Goal: Information Seeking & Learning: Learn about a topic

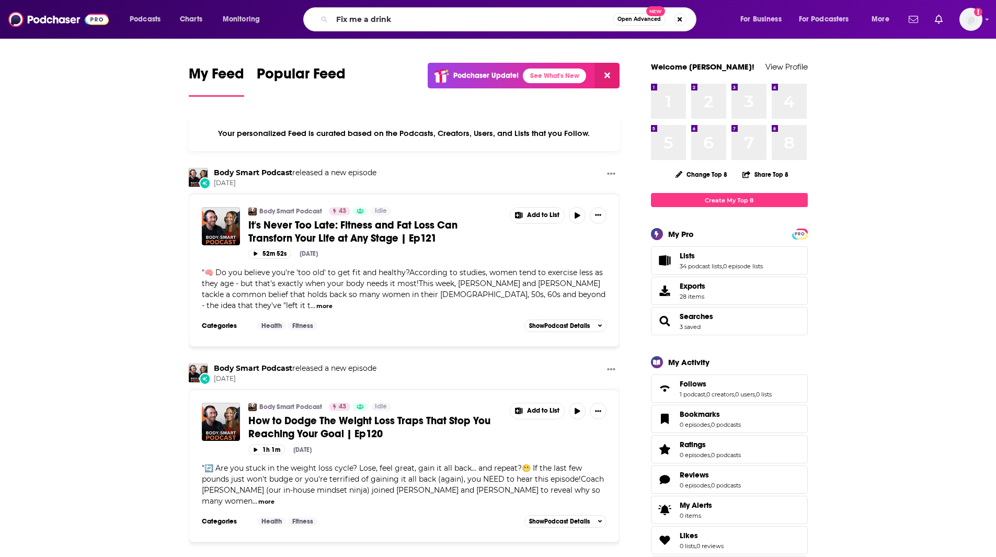
type input "Fix me a drink"
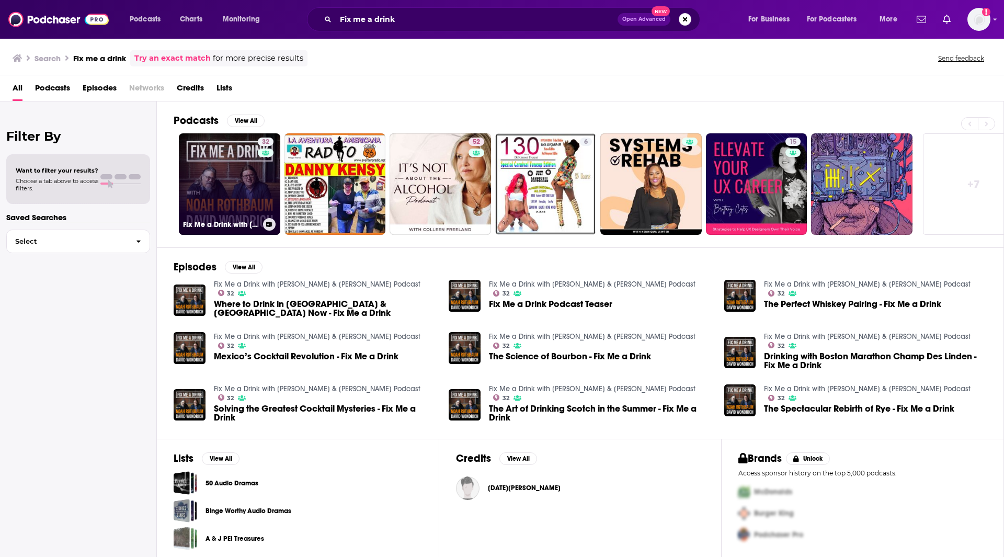
click at [264, 181] on div "32" at bounding box center [267, 177] width 18 height 81
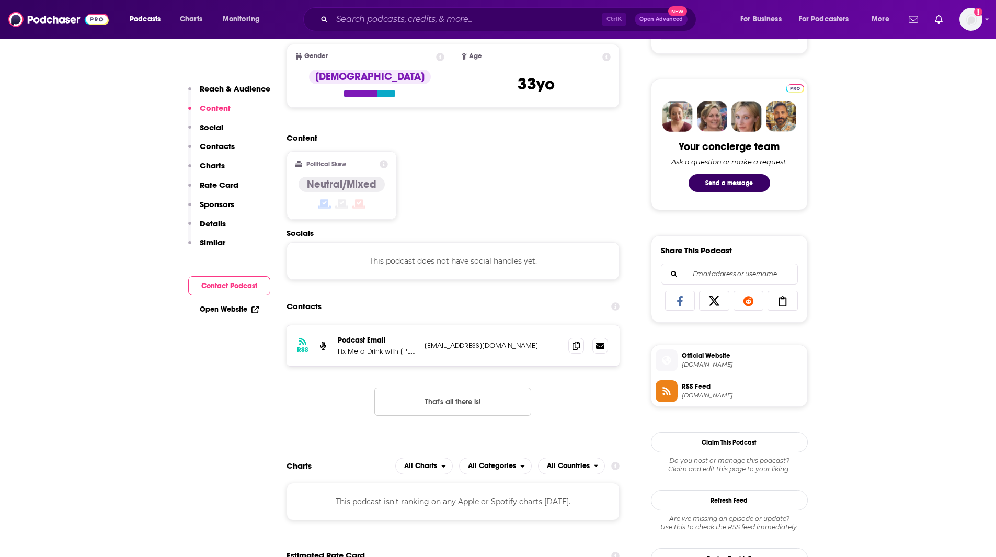
scroll to position [467, 0]
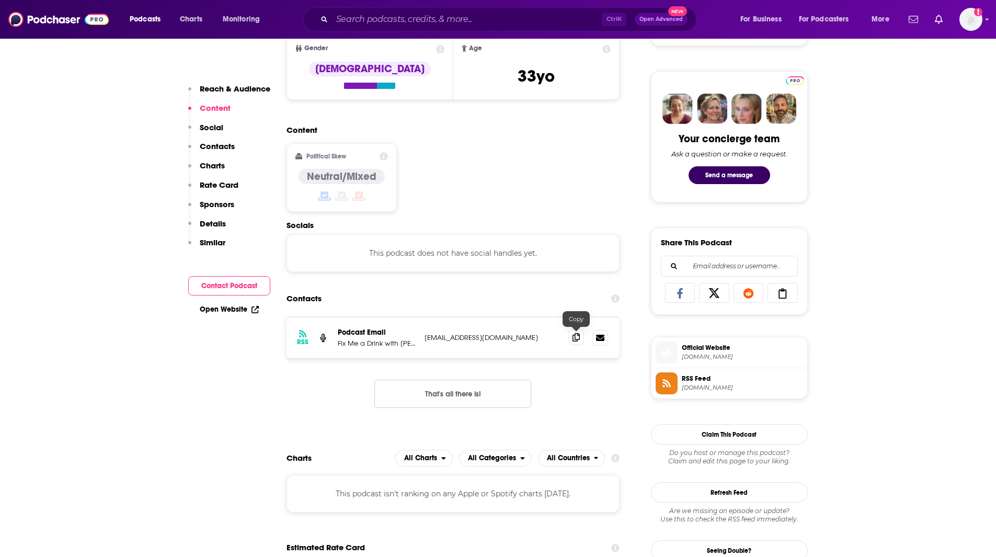
click at [573, 340] on icon at bounding box center [575, 337] width 7 height 8
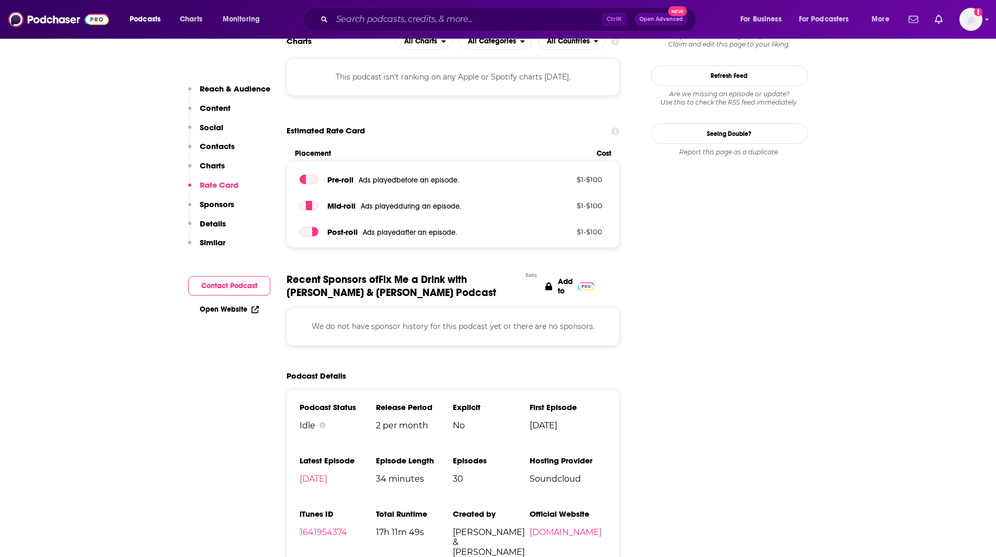
scroll to position [0, 0]
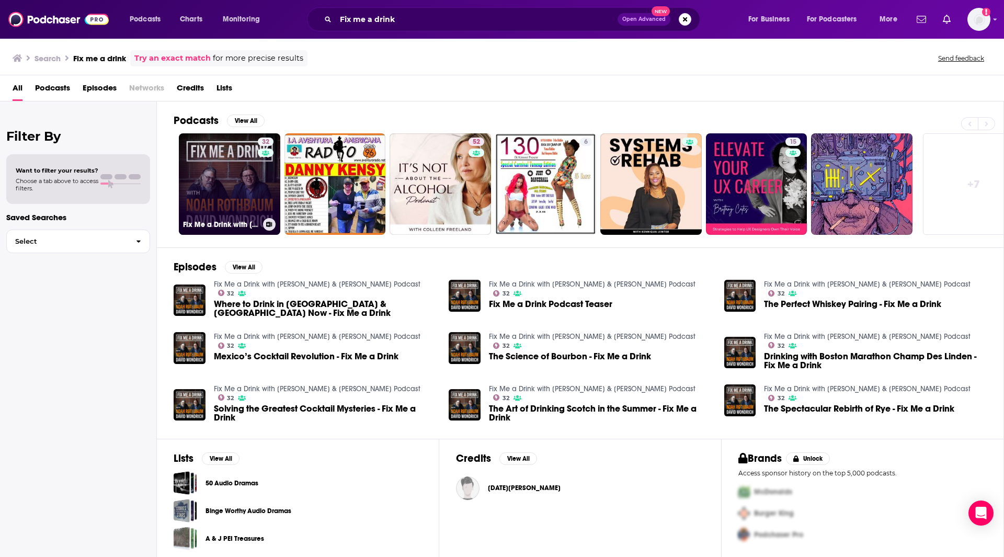
click at [250, 174] on link "32 Fix Me a Drink with [PERSON_NAME] & [PERSON_NAME] Podcast" at bounding box center [229, 183] width 101 height 101
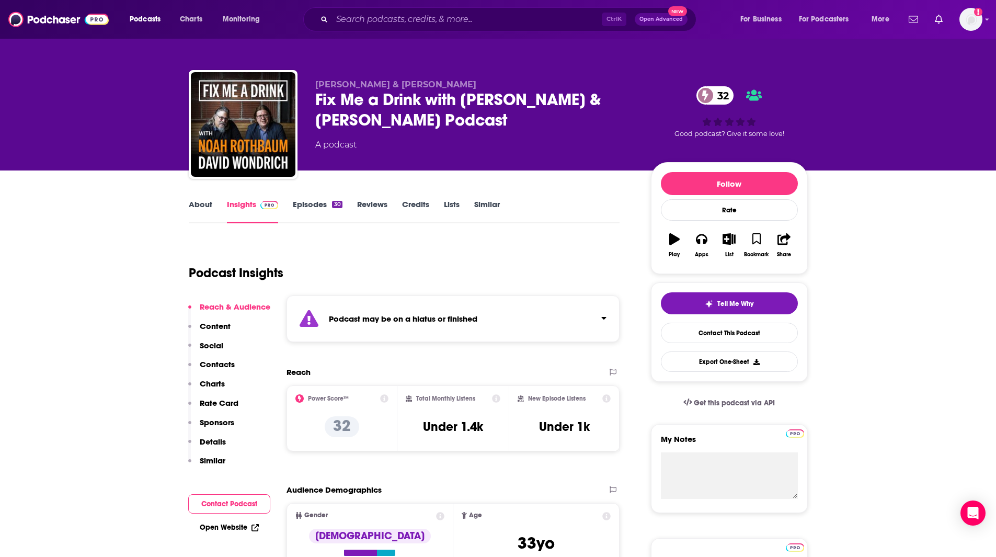
click at [498, 207] on link "Similar" at bounding box center [487, 211] width 26 height 24
